Goal: Task Accomplishment & Management: Manage account settings

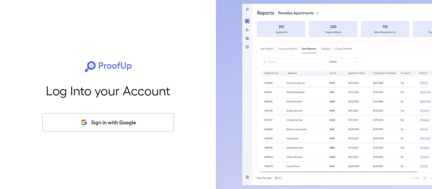
click at [118, 118] on button "Sign in with Google" at bounding box center [108, 122] width 132 height 18
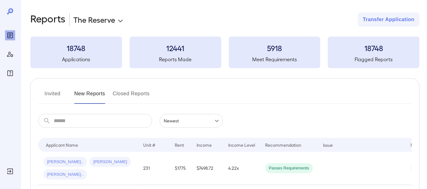
click at [90, 18] on body "**********" at bounding box center [213, 94] width 427 height 189
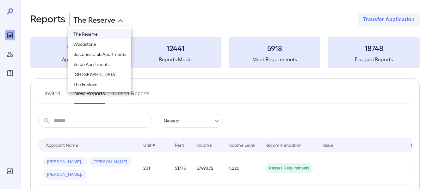
click at [94, 66] on li "Verde Apartments" at bounding box center [99, 64] width 63 height 10
type input "**********"
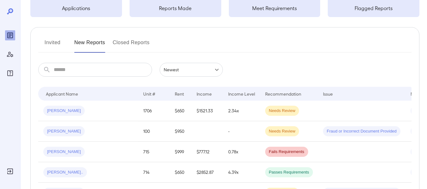
scroll to position [52, 0]
click at [53, 46] on button "Invited" at bounding box center [52, 44] width 28 height 15
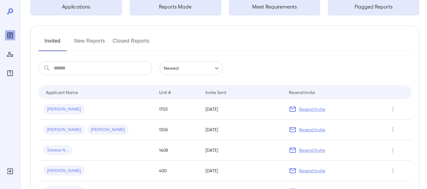
scroll to position [46, 0]
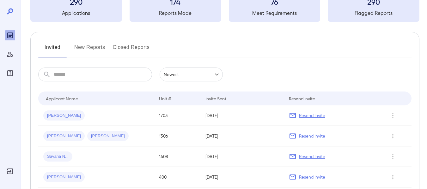
click at [91, 49] on button "New Reports" at bounding box center [89, 49] width 31 height 15
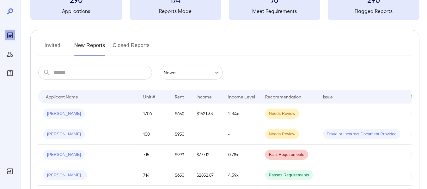
scroll to position [57, 0]
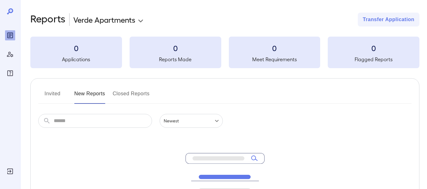
scroll to position [56, 0]
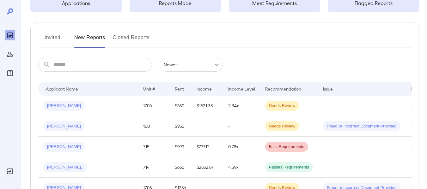
click at [52, 34] on button "Invited" at bounding box center [52, 40] width 28 height 15
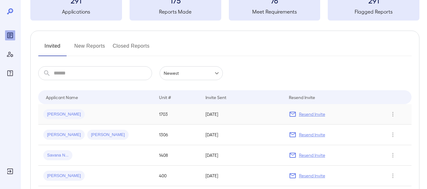
scroll to position [46, 0]
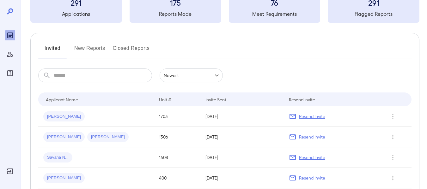
click at [96, 50] on button "New Reports" at bounding box center [89, 50] width 31 height 15
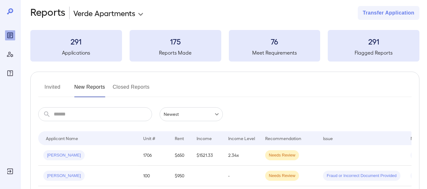
scroll to position [3, 0]
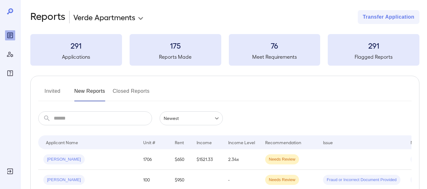
click at [51, 97] on button "Invited" at bounding box center [52, 93] width 28 height 15
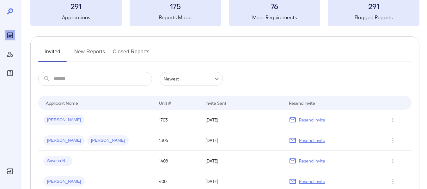
scroll to position [43, 0]
